Goal: Task Accomplishment & Management: Use online tool/utility

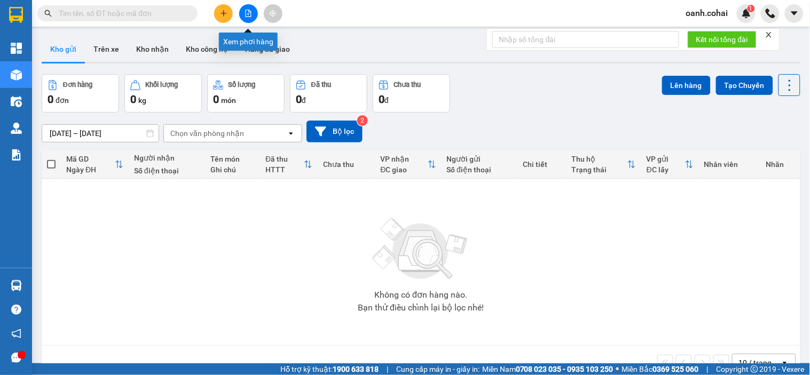
click at [250, 14] on icon "file-add" at bounding box center [247, 13] width 7 height 7
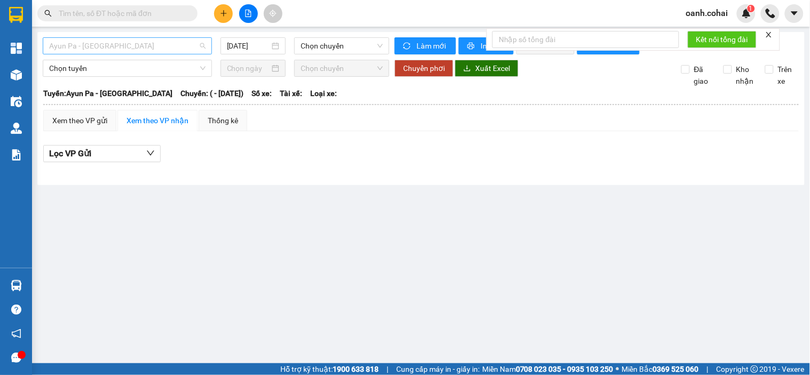
click at [193, 45] on span "Ayun Pa - Sài Gòn" at bounding box center [127, 46] width 156 height 16
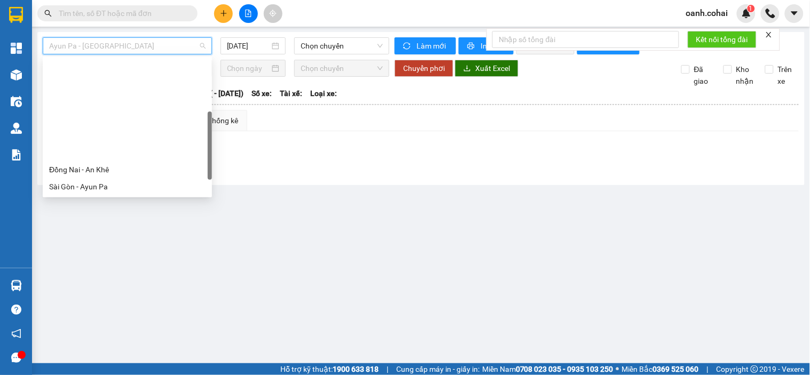
scroll to position [118, 0]
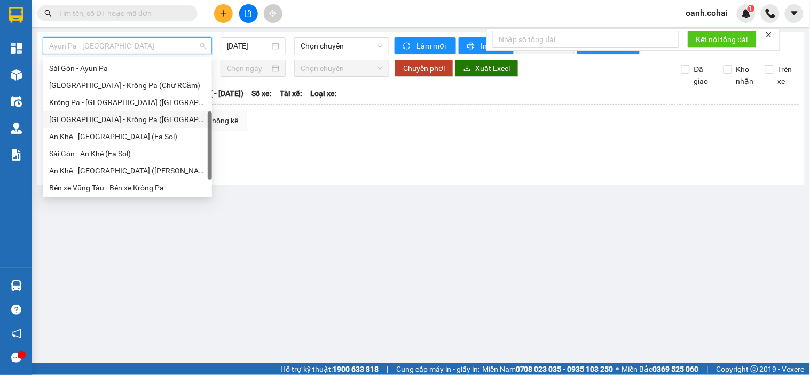
click at [113, 121] on div "Sài Gòn - Krông Pa (Uar)" at bounding box center [127, 120] width 156 height 12
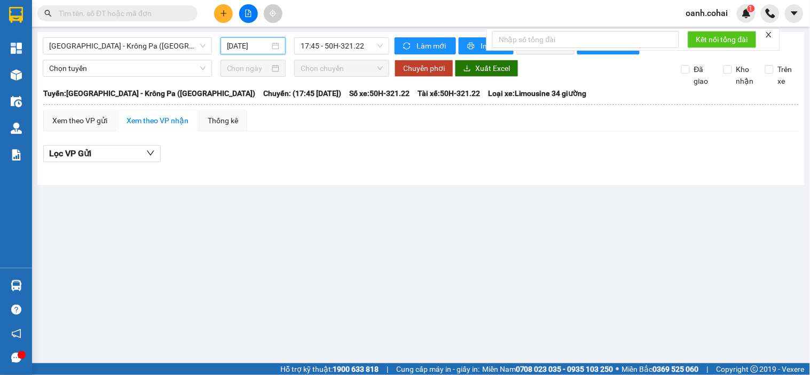
click at [258, 44] on input "15/08/2025" at bounding box center [248, 46] width 43 height 12
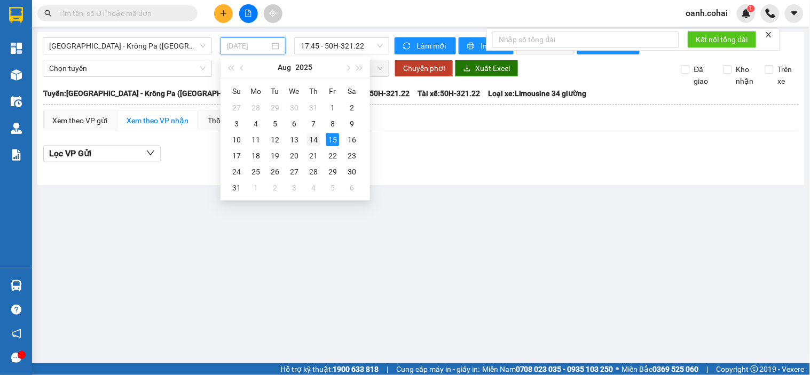
click at [312, 141] on div "14" at bounding box center [313, 139] width 13 height 13
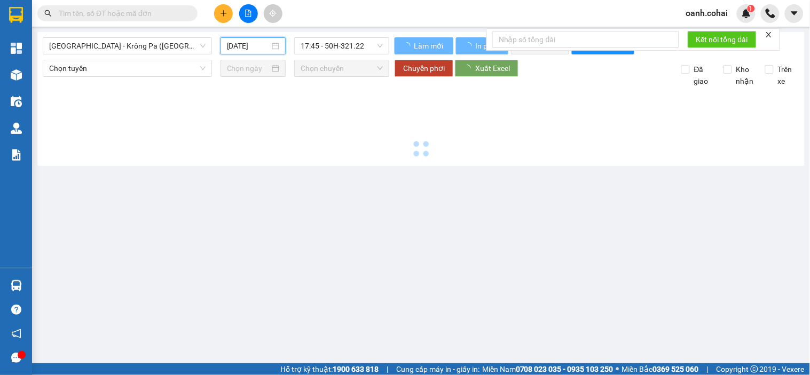
type input "14/08/2025"
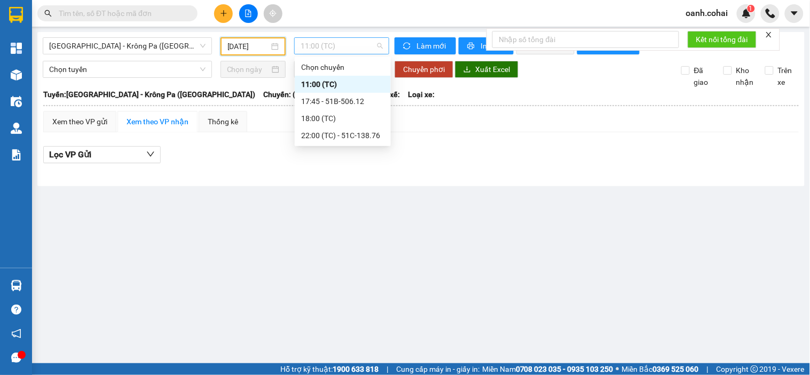
click at [350, 45] on span "11:00 (TC)" at bounding box center [341, 46] width 82 height 16
click at [361, 133] on div "22:00 (TC) - 51C-138.76" at bounding box center [342, 136] width 83 height 12
